Goal: Task Accomplishment & Management: Use online tool/utility

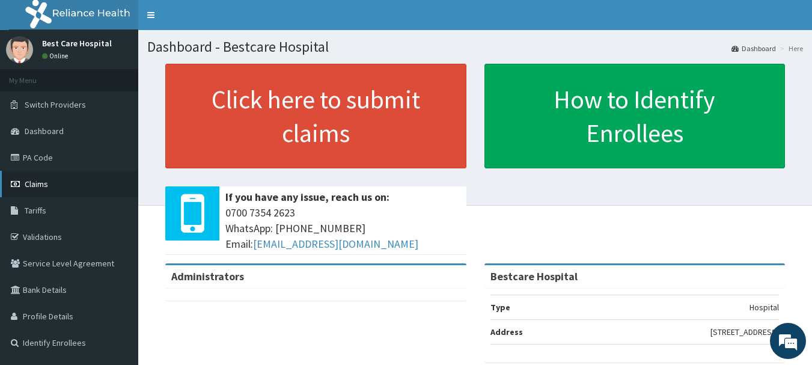
click at [41, 186] on span "Claims" at bounding box center [36, 183] width 23 height 11
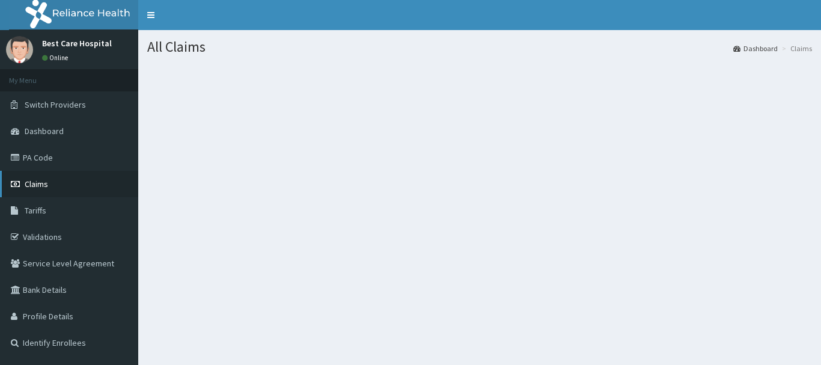
click at [33, 188] on span "Claims" at bounding box center [36, 183] width 23 height 11
